Goal: Task Accomplishment & Management: Use online tool/utility

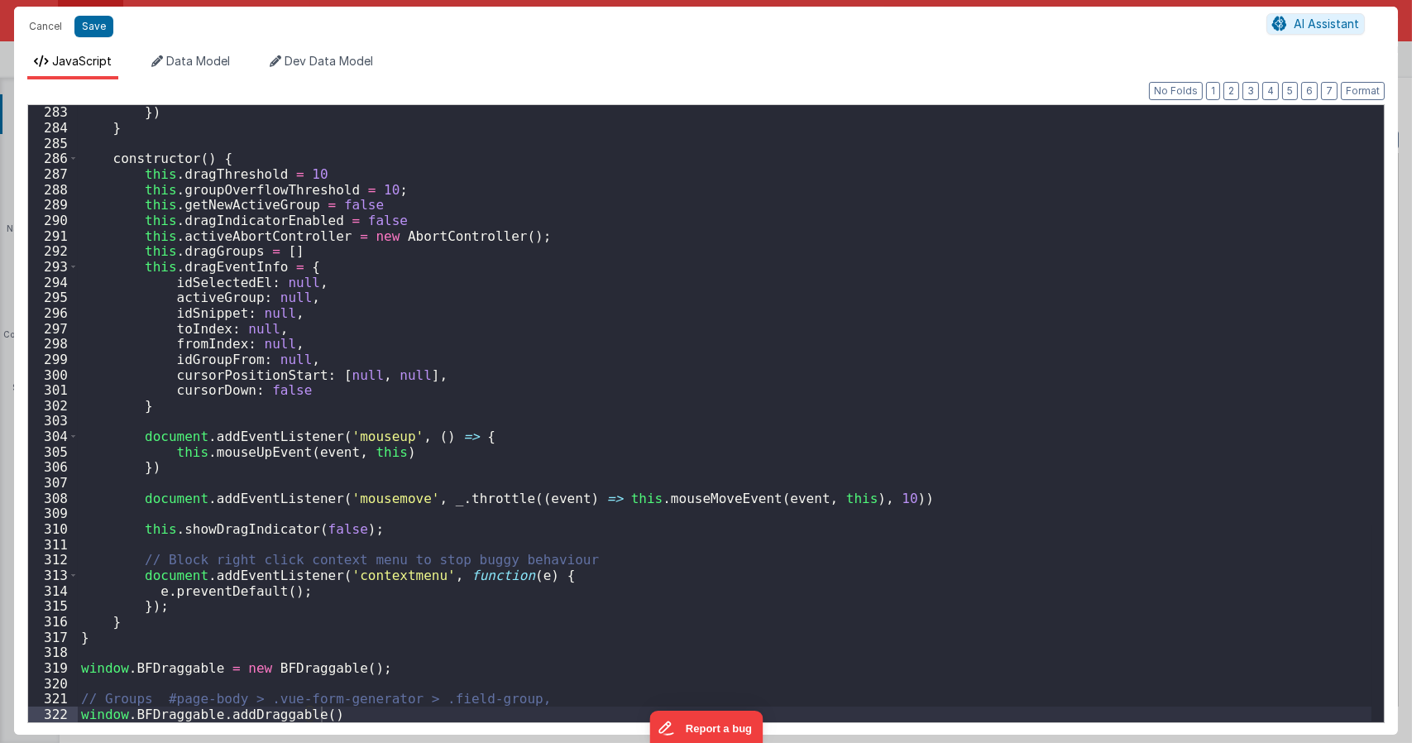
scroll to position [4431, 0]
click at [494, 505] on div "}) } constructor ( ) { this . dragThreshold = 10 this . groupOverflowThreshold …" at bounding box center [725, 428] width 1294 height 648
